Goal: Information Seeking & Learning: Check status

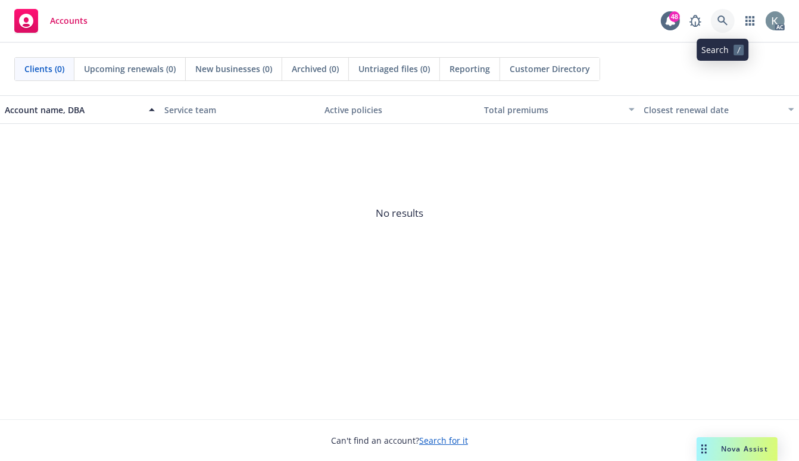
drag, startPoint x: 718, startPoint y: 15, endPoint x: 598, endPoint y: 2, distance: 121.0
click at [701, 14] on div "AC" at bounding box center [734, 21] width 101 height 24
drag, startPoint x: 721, startPoint y: 14, endPoint x: 681, endPoint y: 14, distance: 40.5
click at [710, 14] on div "AC" at bounding box center [734, 21] width 101 height 24
click at [718, 15] on icon at bounding box center [723, 20] width 11 height 11
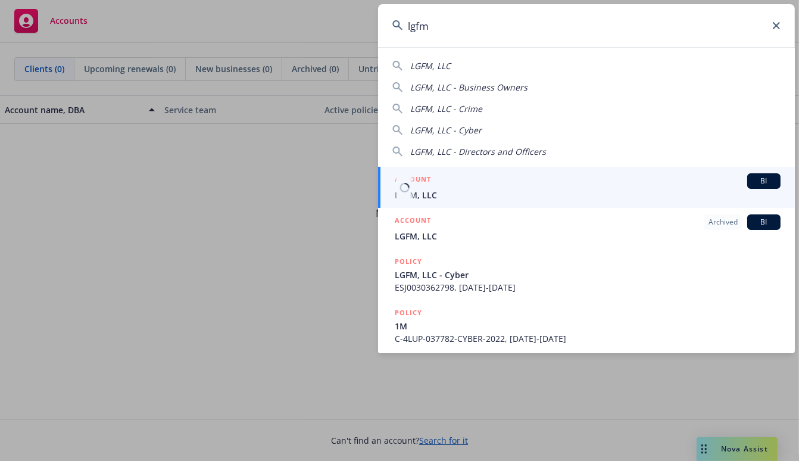
type input "lgfm"
click at [416, 192] on span "LGFM, LLC" at bounding box center [588, 195] width 386 height 13
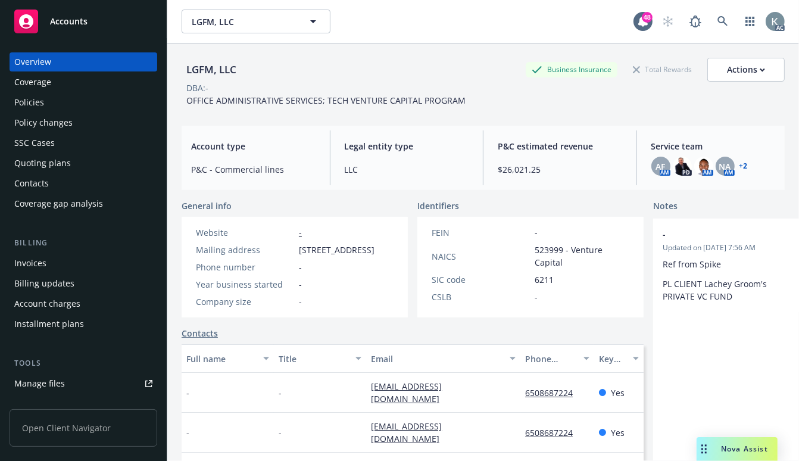
click at [33, 95] on div "Policies" at bounding box center [29, 102] width 30 height 19
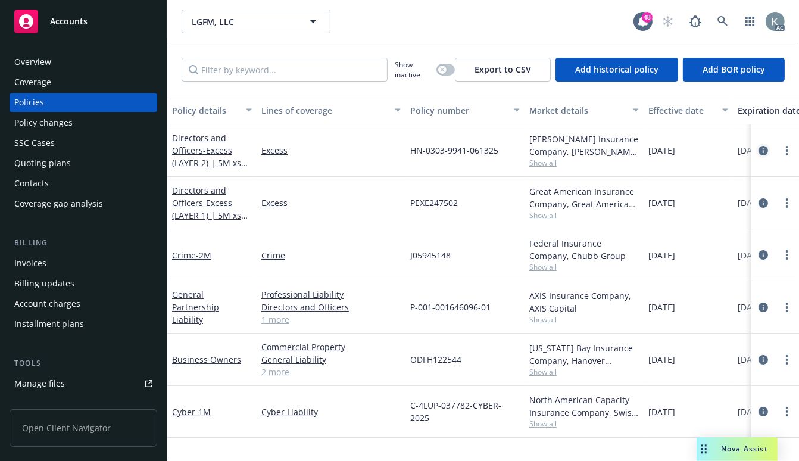
click at [763, 149] on icon "circleInformation" at bounding box center [764, 151] width 10 height 10
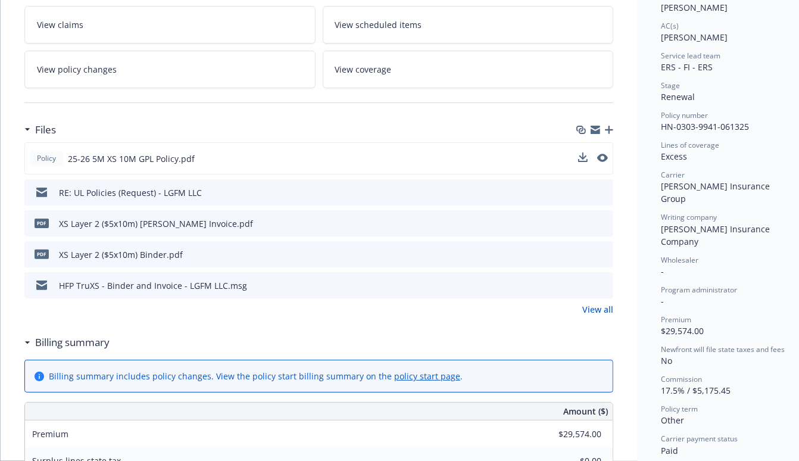
scroll to position [132, 0]
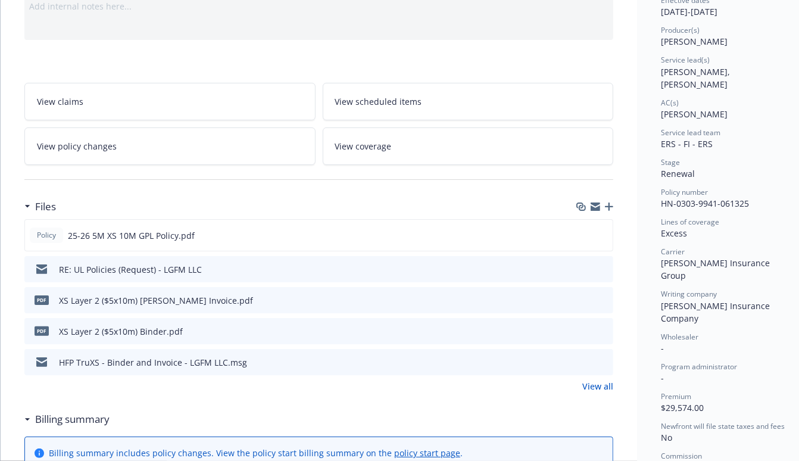
click at [205, 408] on div "Billing summary" at bounding box center [318, 419] width 589 height 25
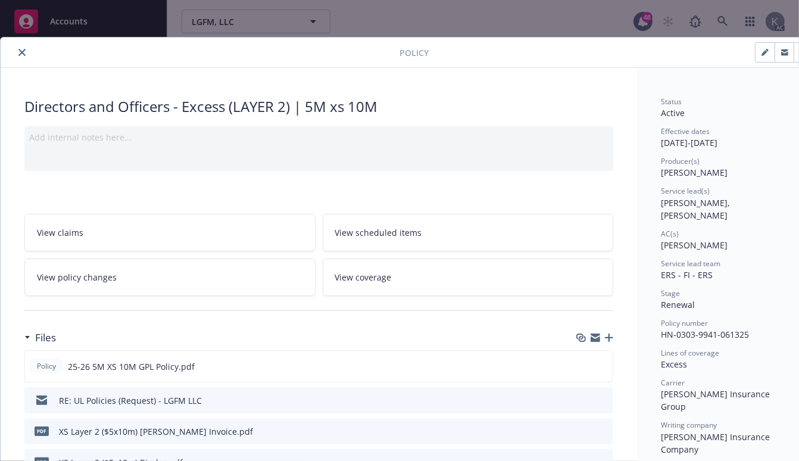
scroll to position [0, 0]
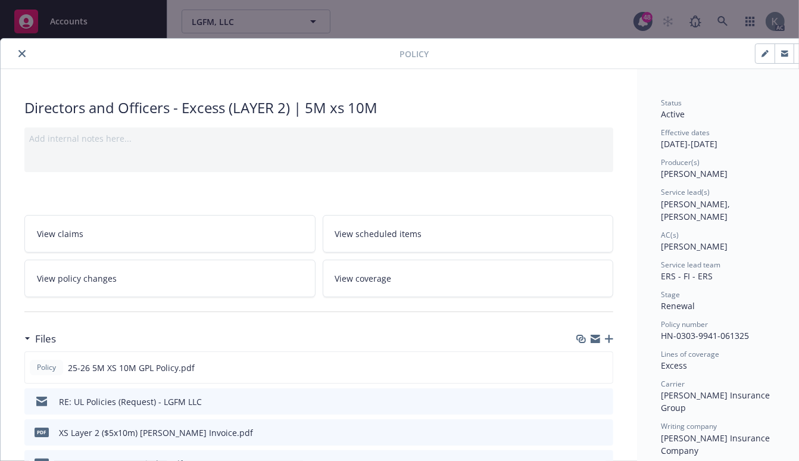
click at [24, 54] on icon "close" at bounding box center [21, 53] width 7 height 7
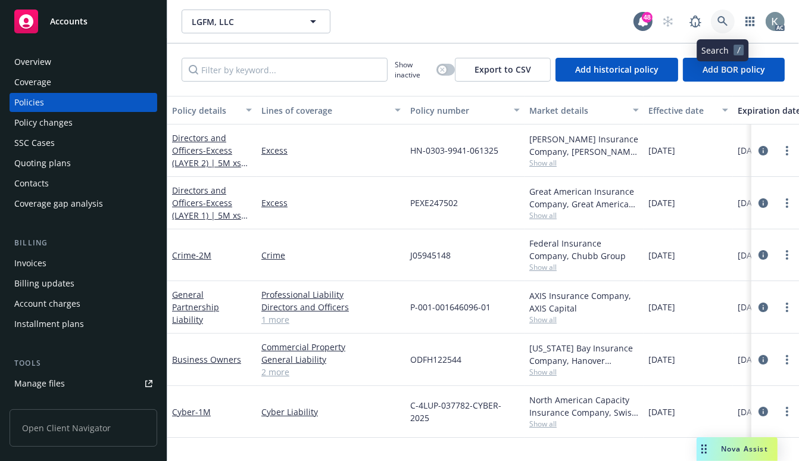
click at [721, 17] on icon at bounding box center [723, 21] width 10 height 10
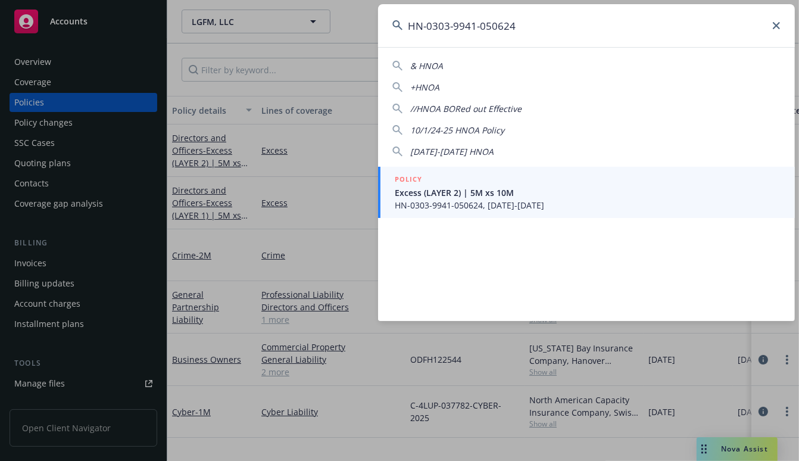
type input "HN-0303-9941-050624"
click at [414, 199] on span "HN-0303-9941-050624, [DATE]-[DATE]" at bounding box center [588, 205] width 386 height 13
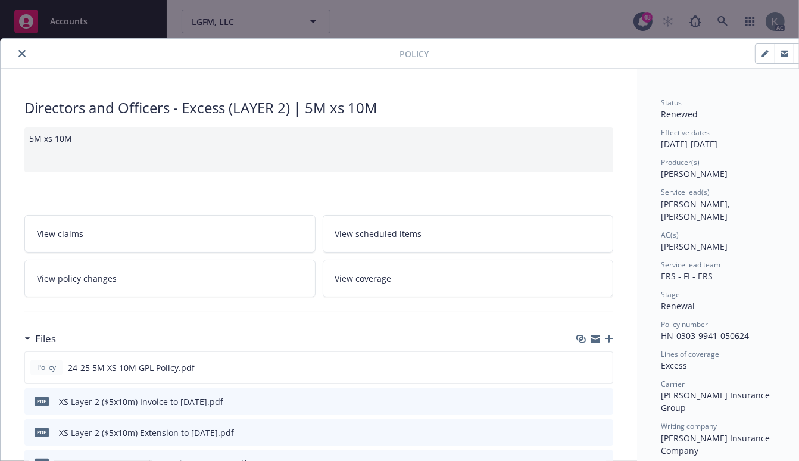
click at [92, 275] on span "View policy changes" at bounding box center [77, 278] width 80 height 13
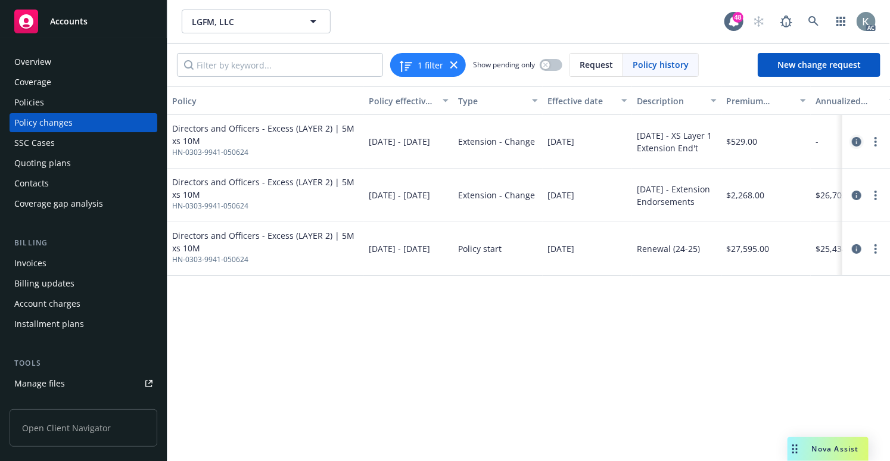
click at [799, 139] on icon "circleInformation" at bounding box center [857, 142] width 10 height 10
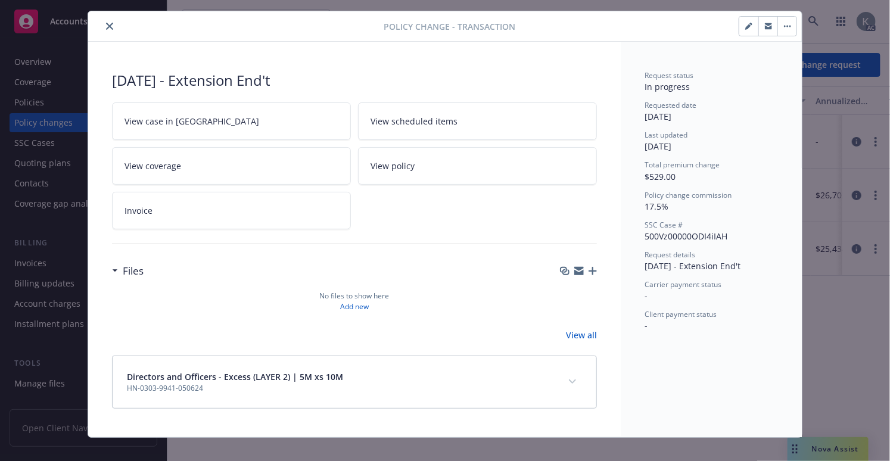
scroll to position [43, 0]
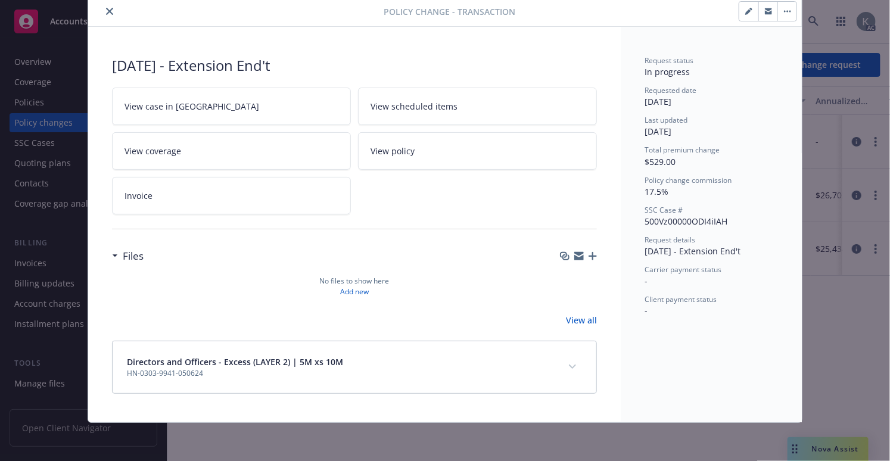
click at [566, 369] on button "expand content" at bounding box center [572, 366] width 19 height 19
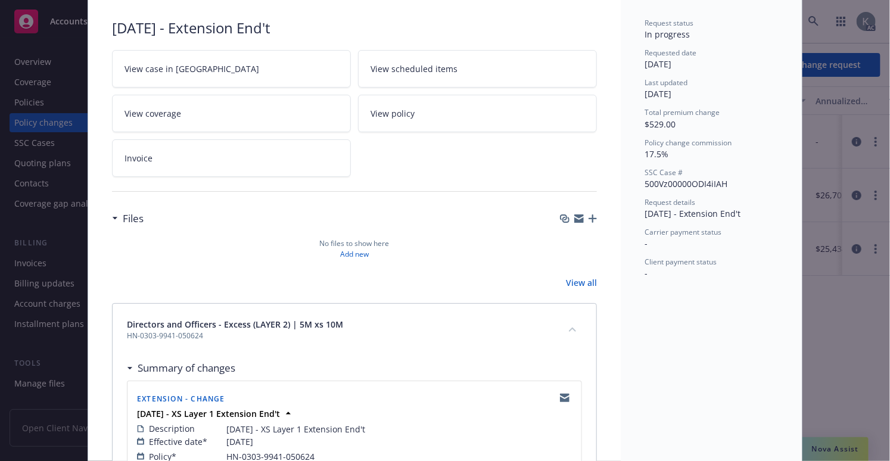
scroll to position [0, 0]
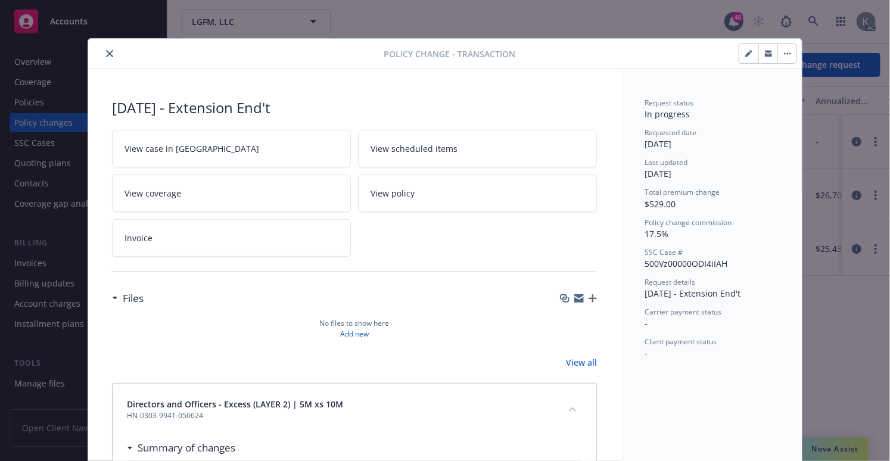
click at [106, 54] on icon "close" at bounding box center [109, 53] width 7 height 7
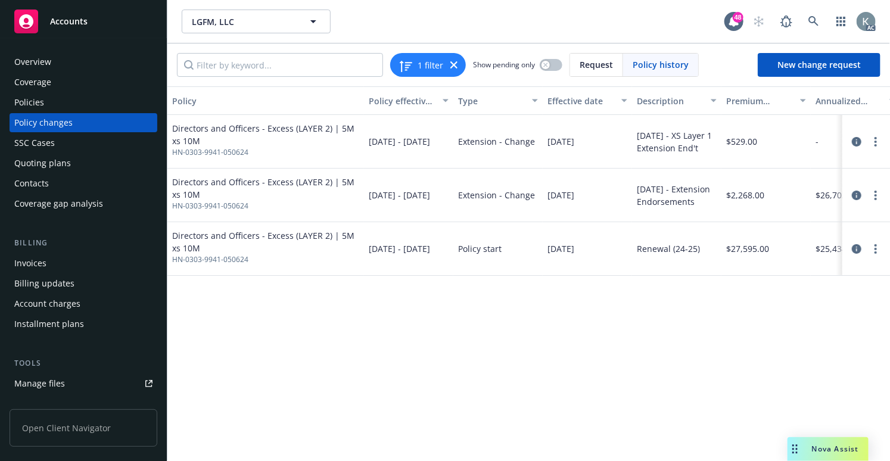
click at [24, 261] on div "Invoices" at bounding box center [30, 263] width 32 height 19
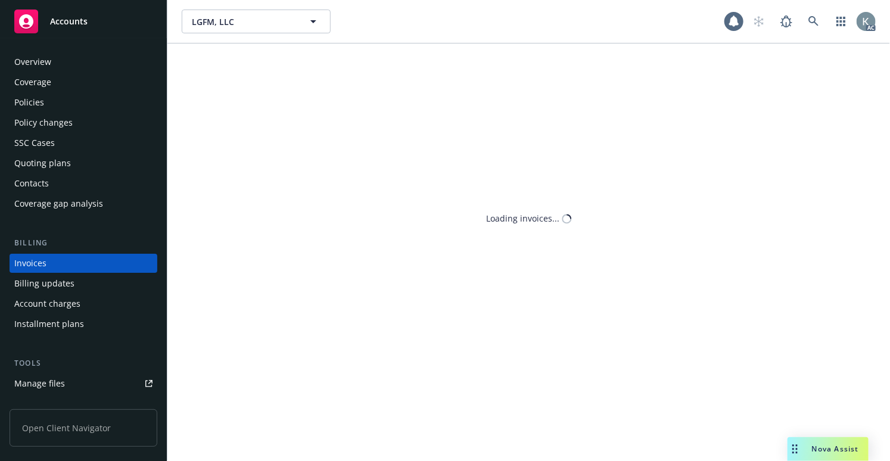
scroll to position [13, 0]
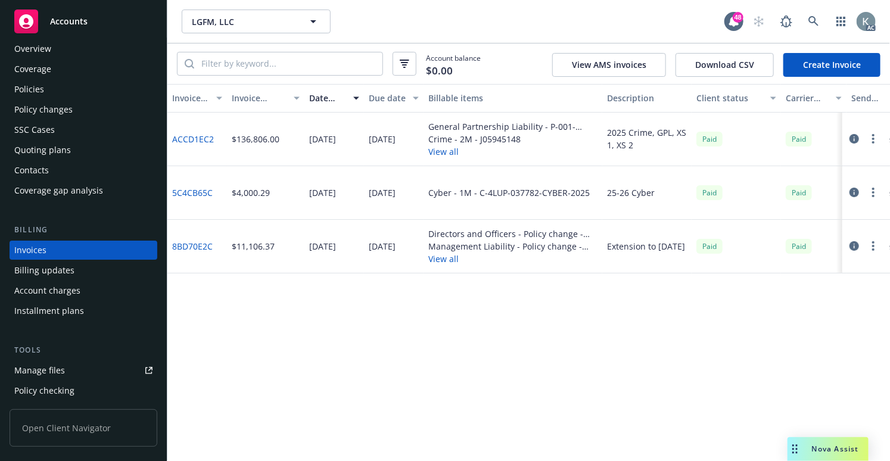
click at [199, 136] on link "ACCD1EC2" at bounding box center [193, 139] width 42 height 13
click at [194, 188] on link "5C4CB65C" at bounding box center [192, 192] width 41 height 13
click at [191, 245] on link "8BD70E2C" at bounding box center [192, 246] width 41 height 13
click at [31, 46] on div "Overview" at bounding box center [32, 48] width 37 height 19
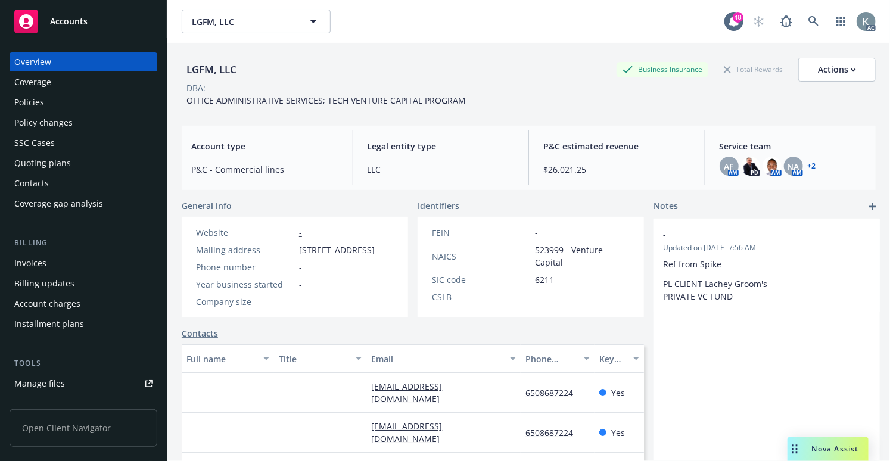
click at [799, 165] on link "+ 2" at bounding box center [812, 166] width 8 height 7
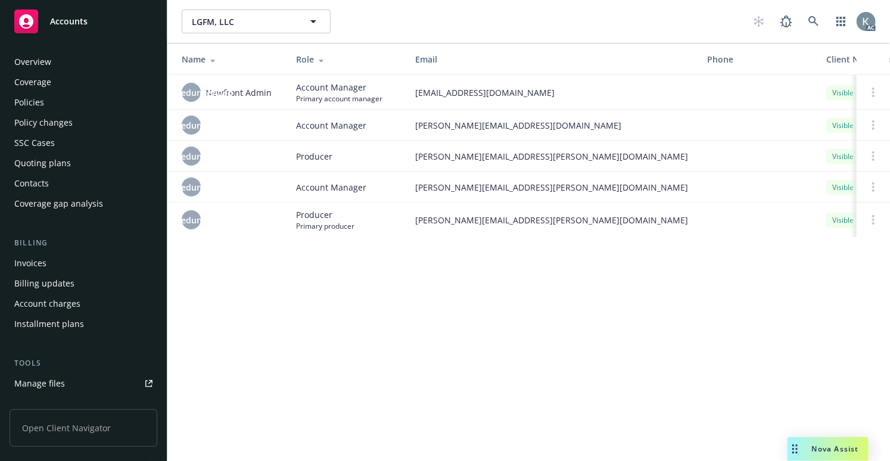
scroll to position [314, 0]
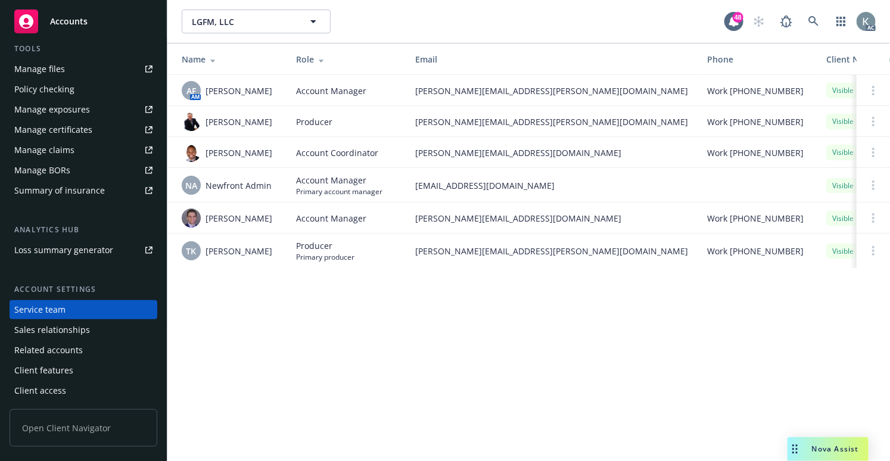
click at [388, 21] on div "LGFM, LLC LGFM, LLC" at bounding box center [453, 22] width 543 height 24
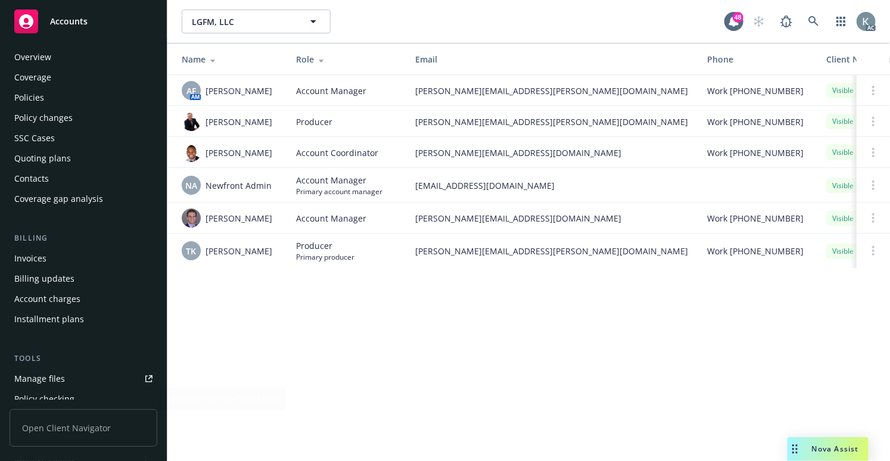
scroll to position [0, 0]
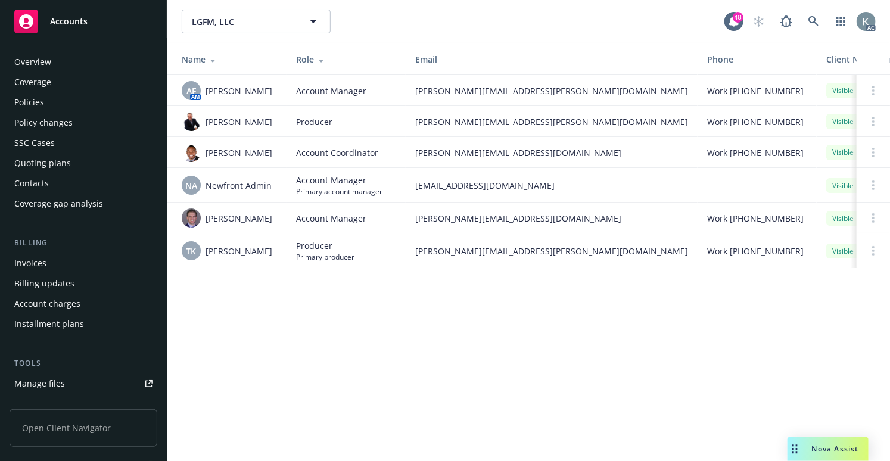
click at [38, 62] on div "Overview" at bounding box center [32, 61] width 37 height 19
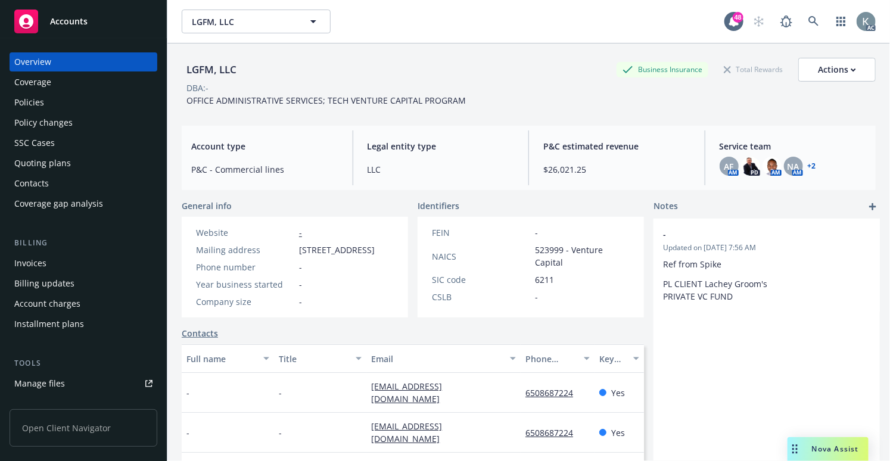
click at [26, 259] on div "Invoices" at bounding box center [30, 263] width 32 height 19
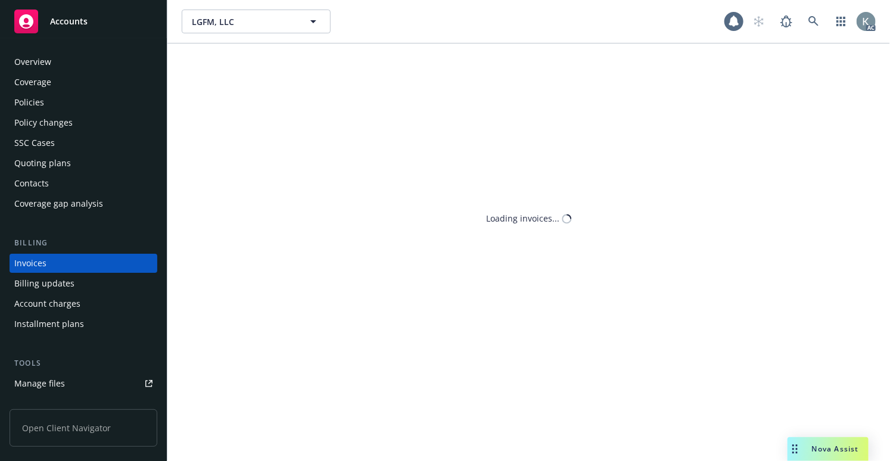
scroll to position [13, 0]
